Goal: Transaction & Acquisition: Purchase product/service

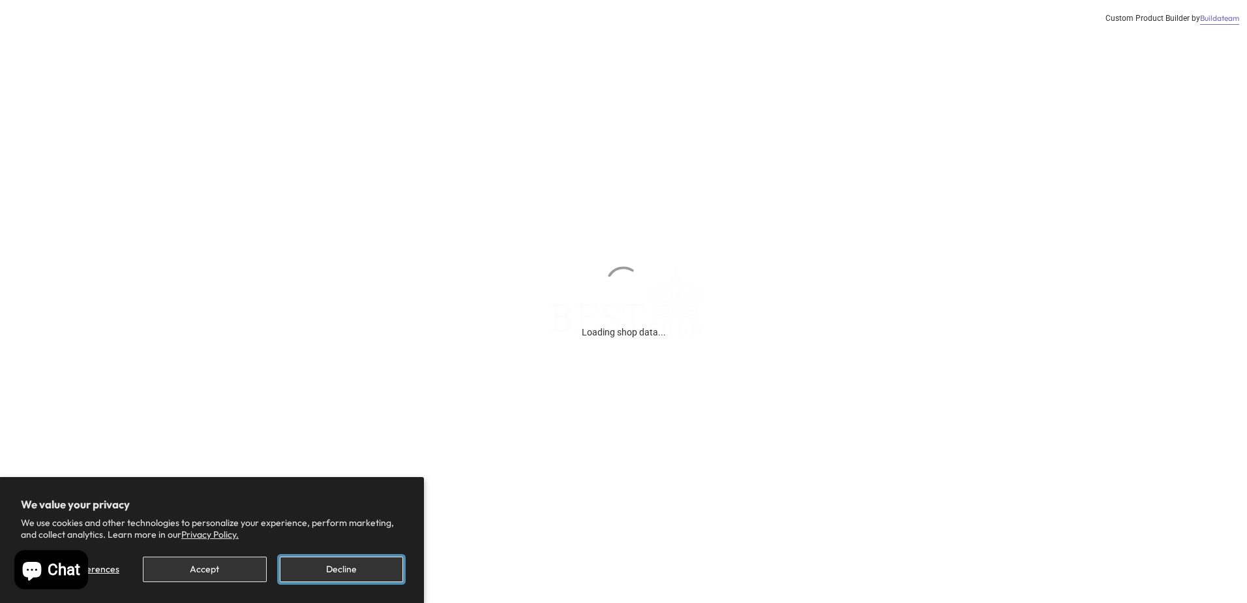
click at [325, 567] on button "Decline" at bounding box center [341, 568] width 123 height 25
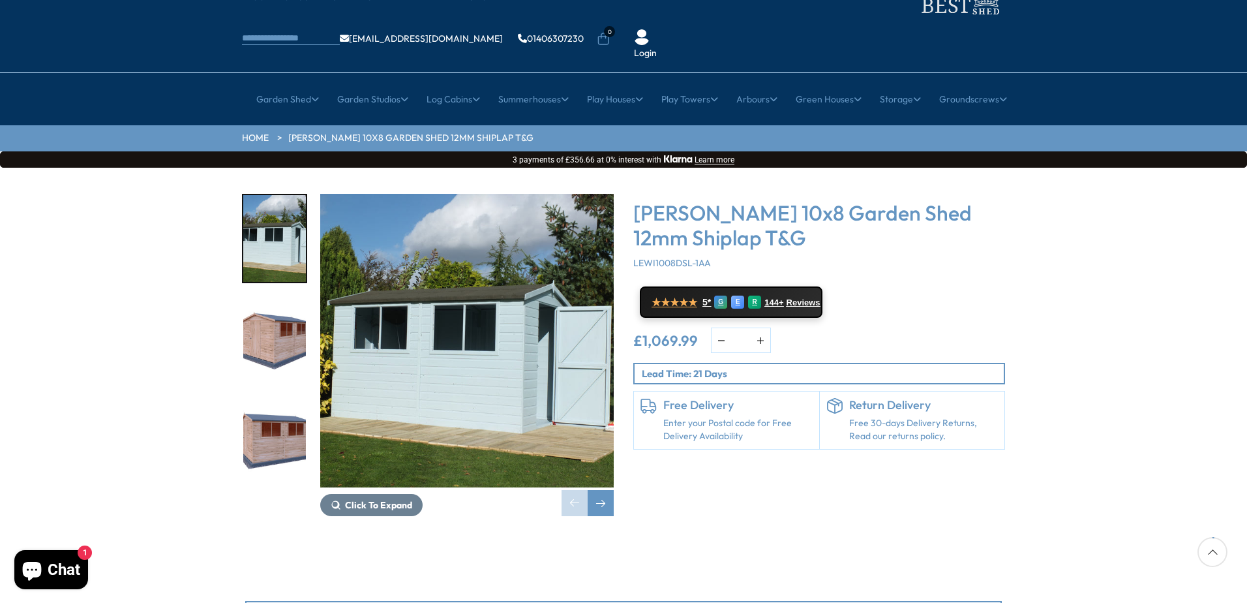
scroll to position [65, 0]
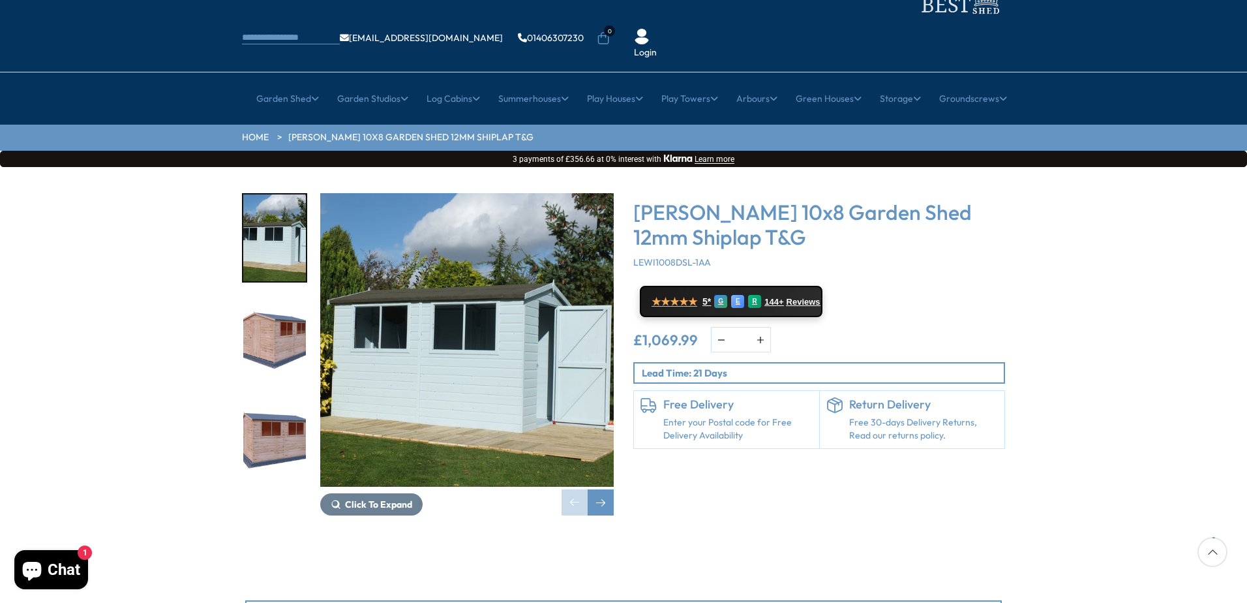
click at [268, 308] on img "2 / 15" at bounding box center [274, 340] width 63 height 87
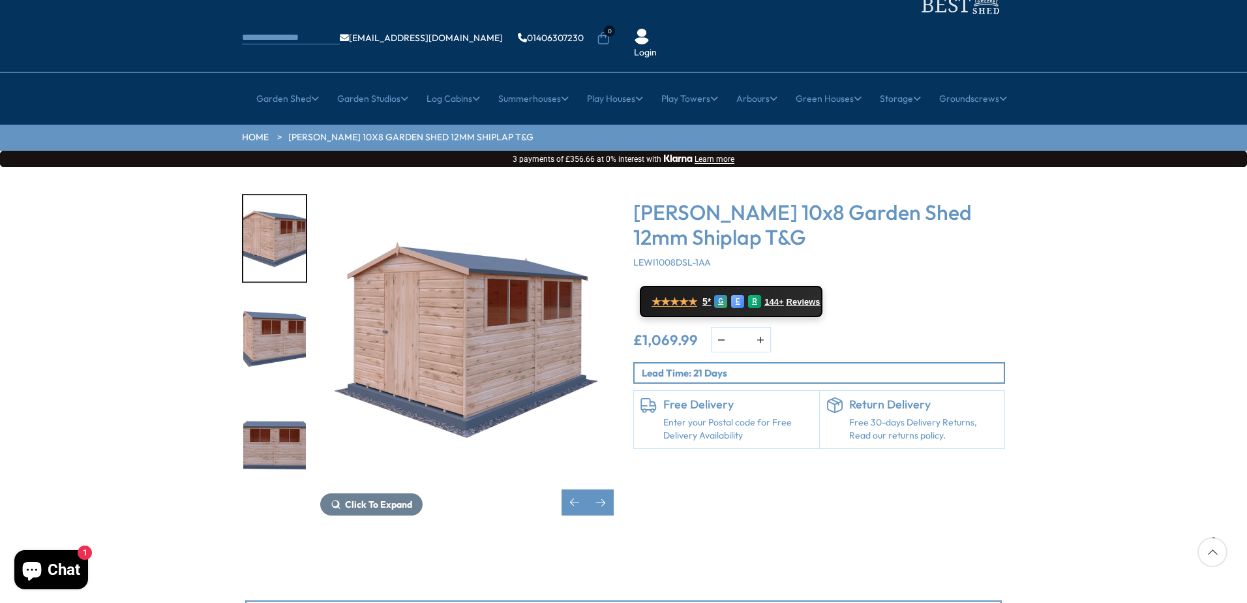
click at [279, 399] on img "4 / 15" at bounding box center [274, 442] width 63 height 87
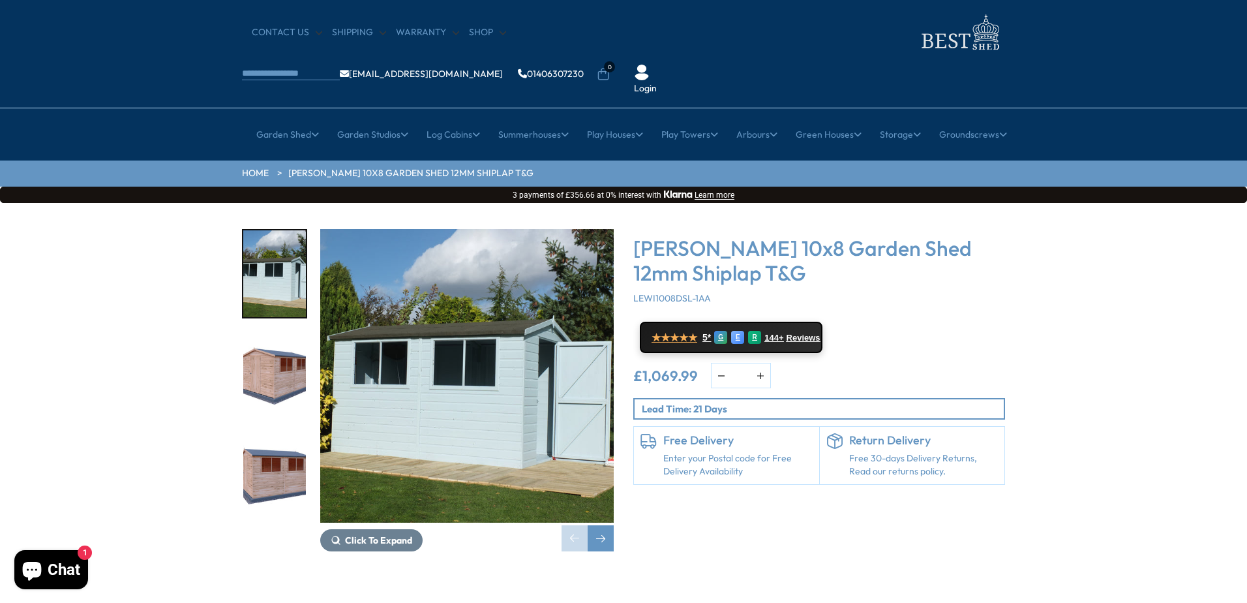
scroll to position [0, 0]
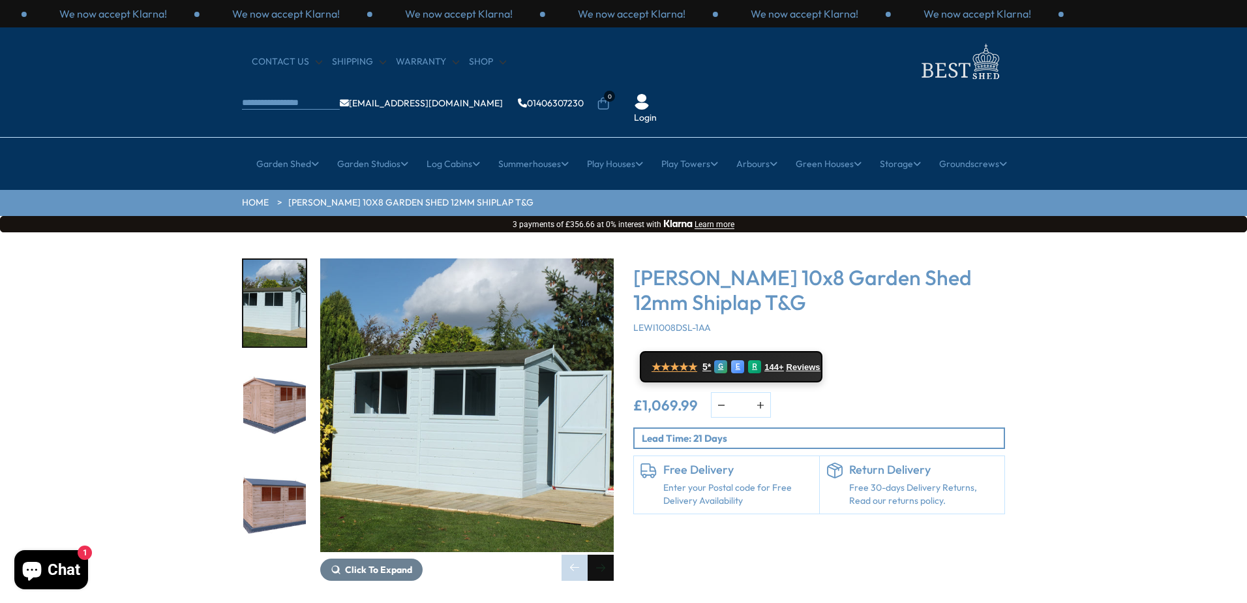
click at [603, 554] on div "Next slide" at bounding box center [601, 567] width 26 height 26
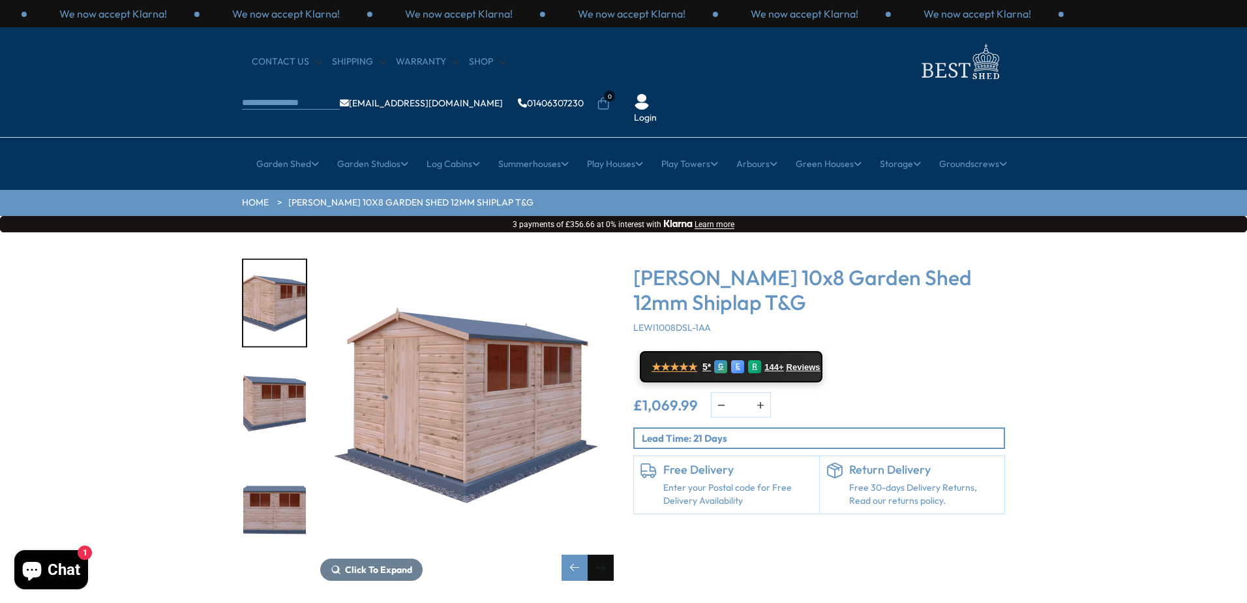
click at [603, 554] on div "Next slide" at bounding box center [601, 567] width 26 height 26
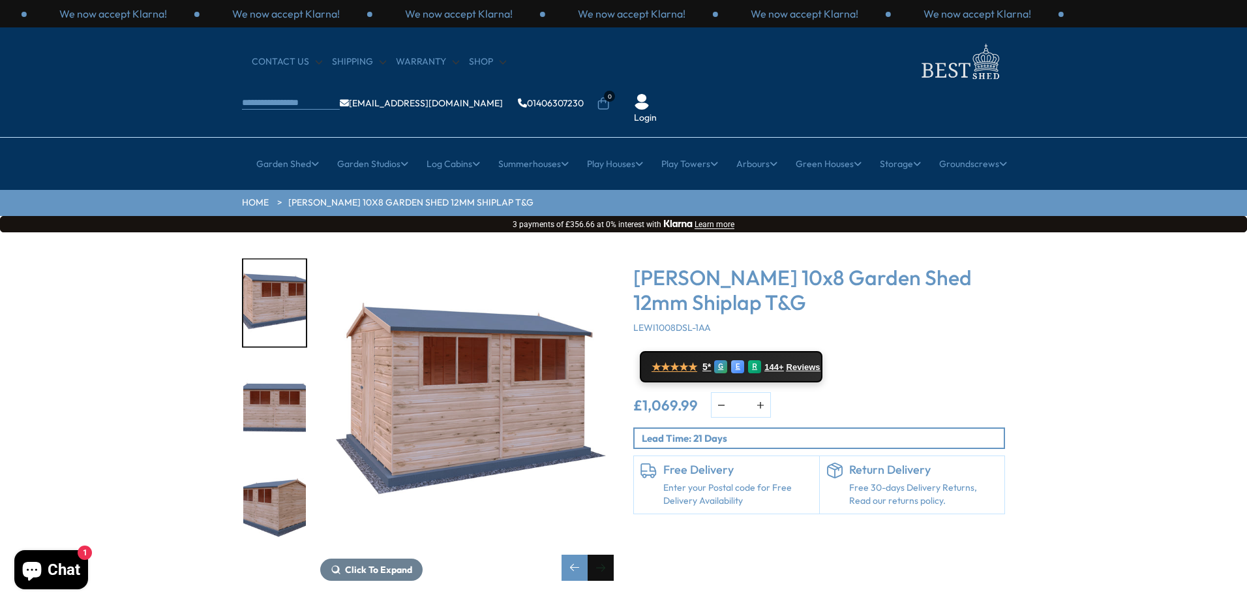
click at [603, 554] on div "Next slide" at bounding box center [601, 567] width 26 height 26
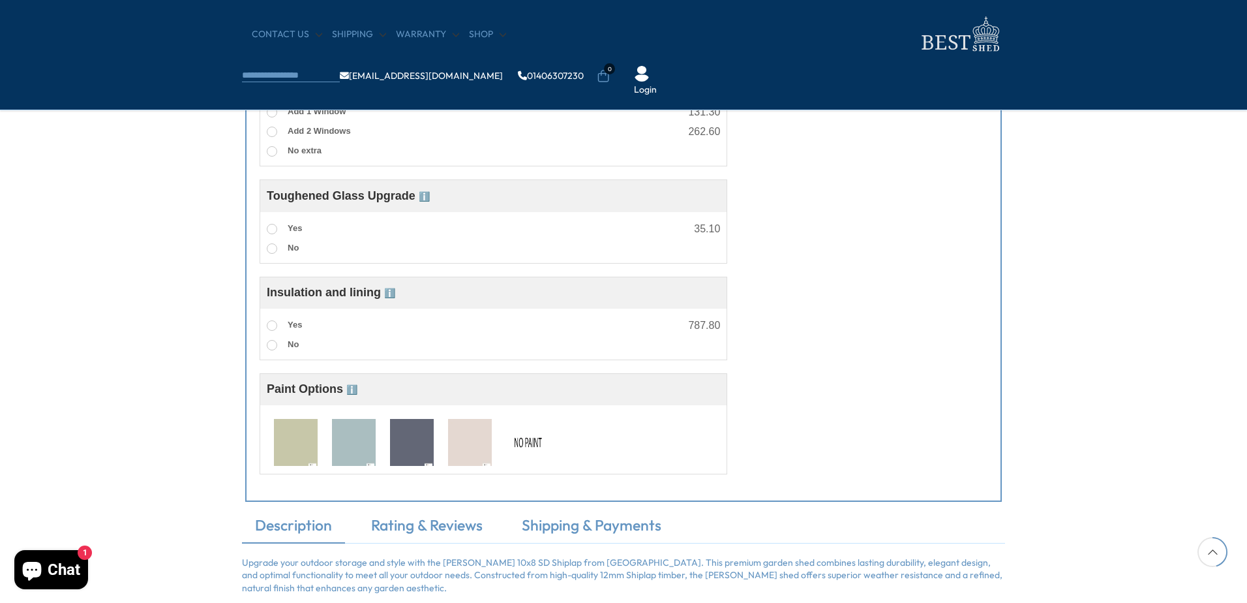
scroll to position [1109, 0]
